Goal: Transaction & Acquisition: Purchase product/service

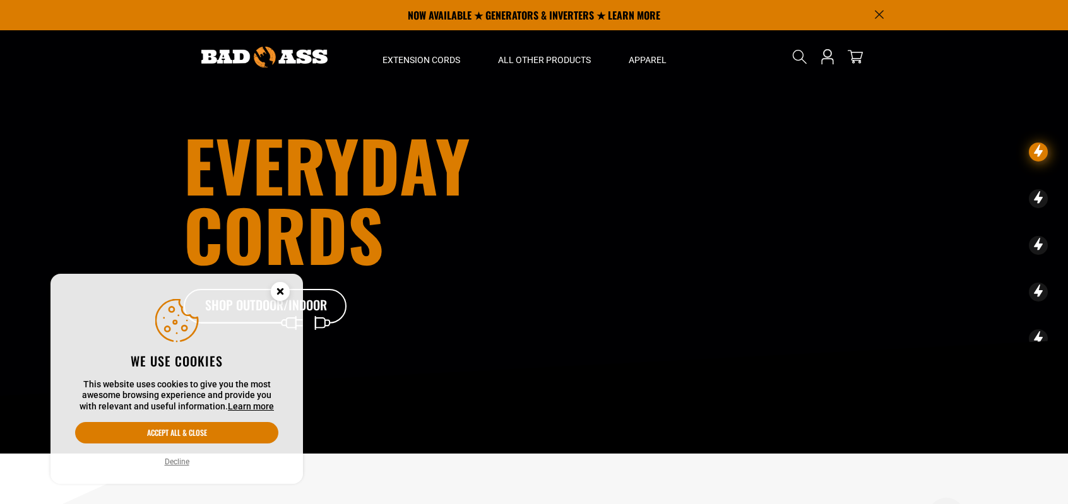
click at [275, 294] on circle "Cookie Consent" at bounding box center [280, 291] width 19 height 19
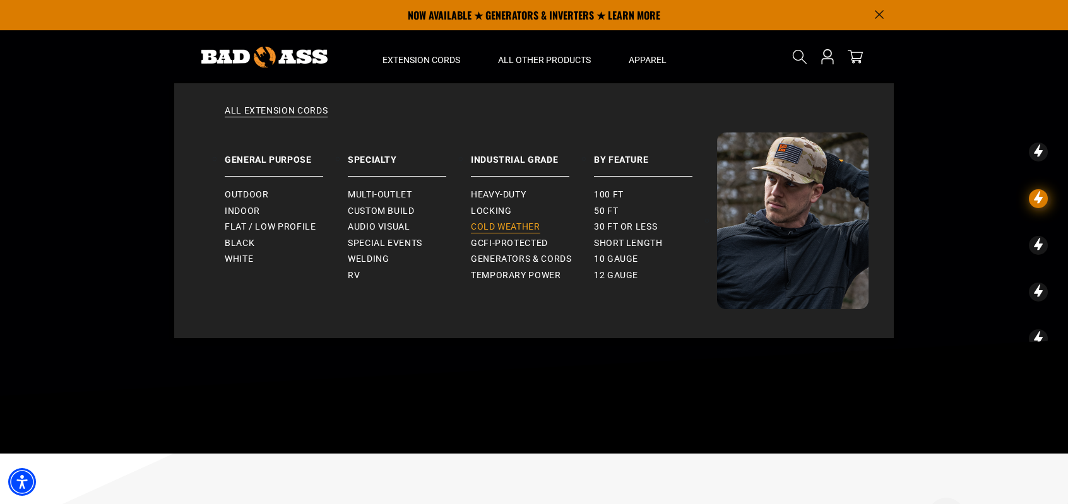
click at [486, 230] on span "Cold Weather" at bounding box center [505, 227] width 69 height 11
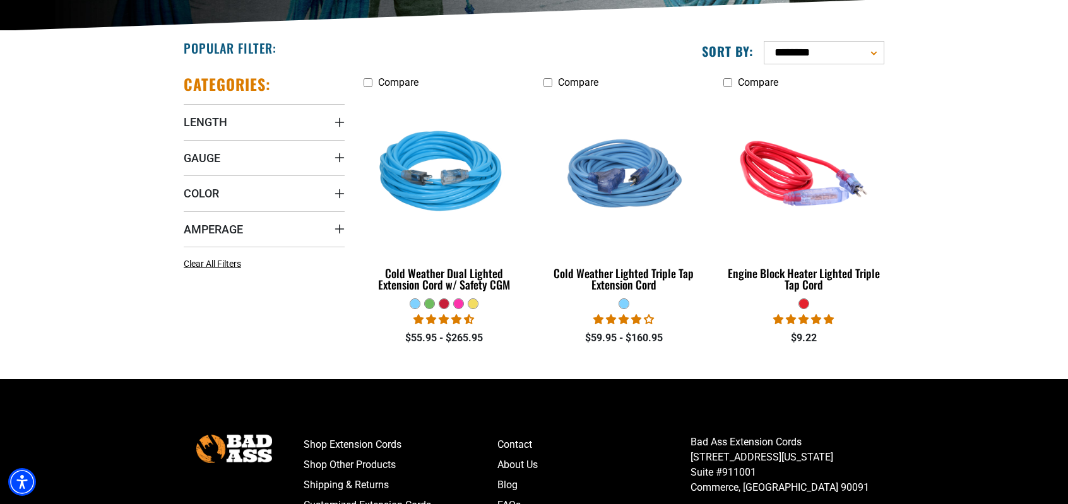
scroll to position [300, 0]
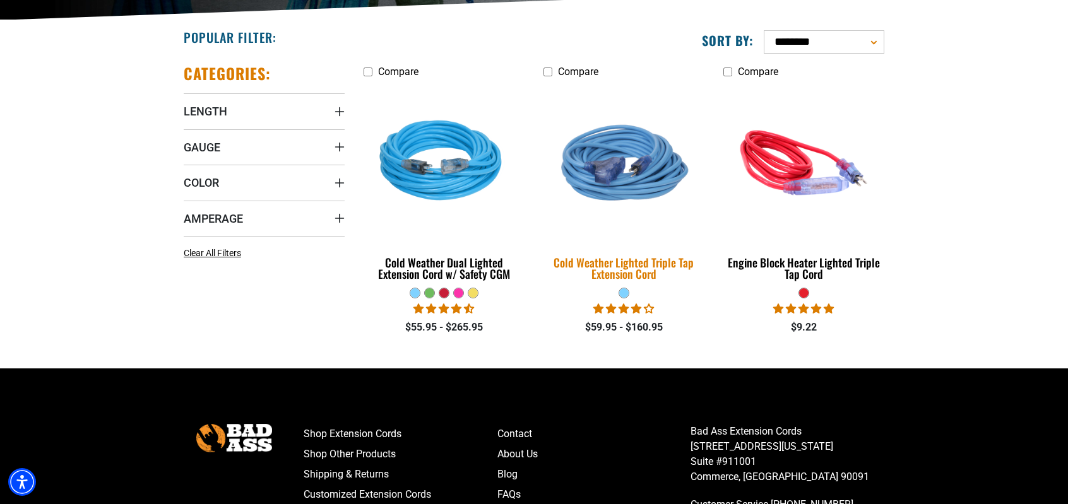
click at [620, 261] on div "Cold Weather Lighted Triple Tap Extension Cord" at bounding box center [624, 268] width 161 height 23
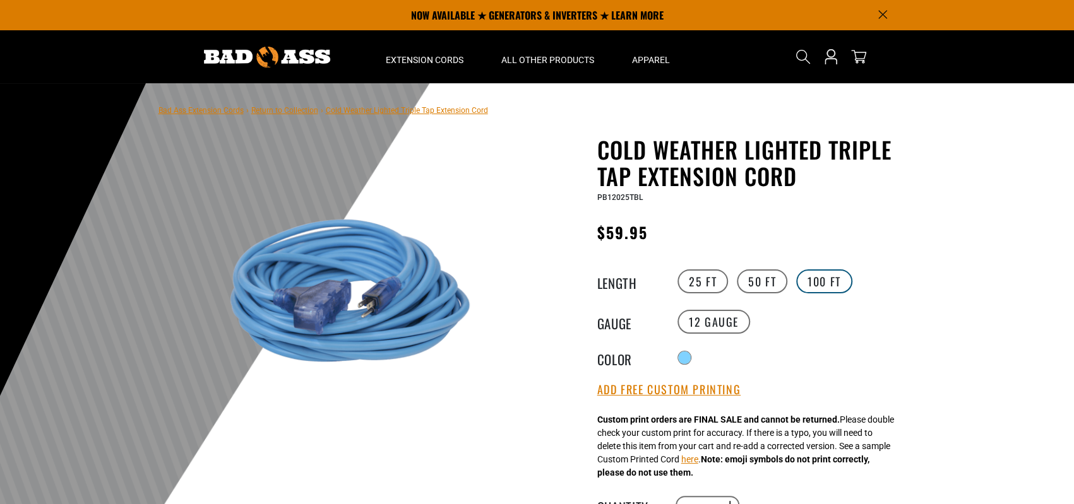
click at [819, 279] on label "100 FT" at bounding box center [824, 282] width 56 height 24
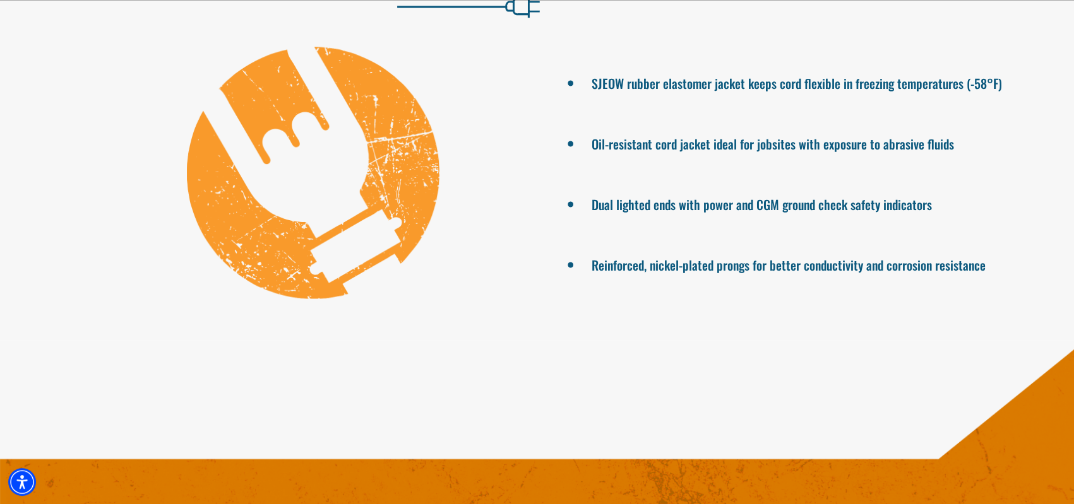
scroll to position [1184, 0]
